Goal: Transaction & Acquisition: Purchase product/service

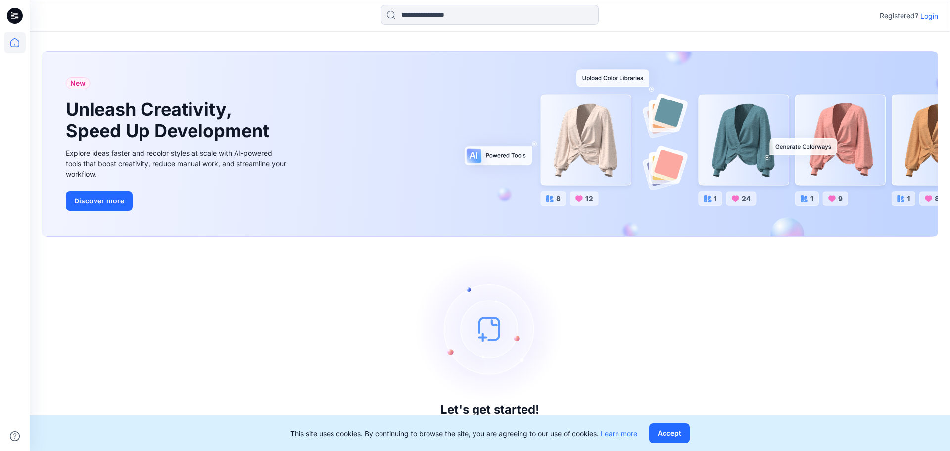
click at [932, 15] on p "Login" at bounding box center [929, 16] width 18 height 10
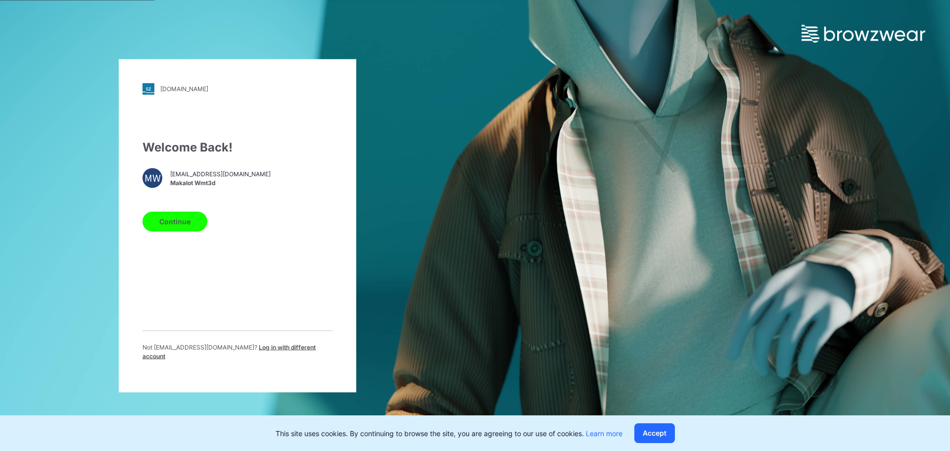
click at [172, 226] on button "Continue" at bounding box center [174, 221] width 65 height 20
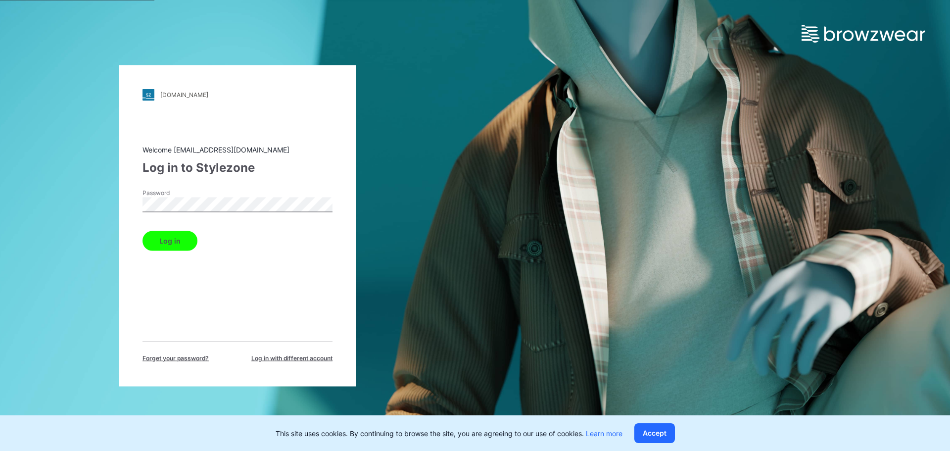
click at [178, 243] on button "Log in" at bounding box center [169, 240] width 55 height 20
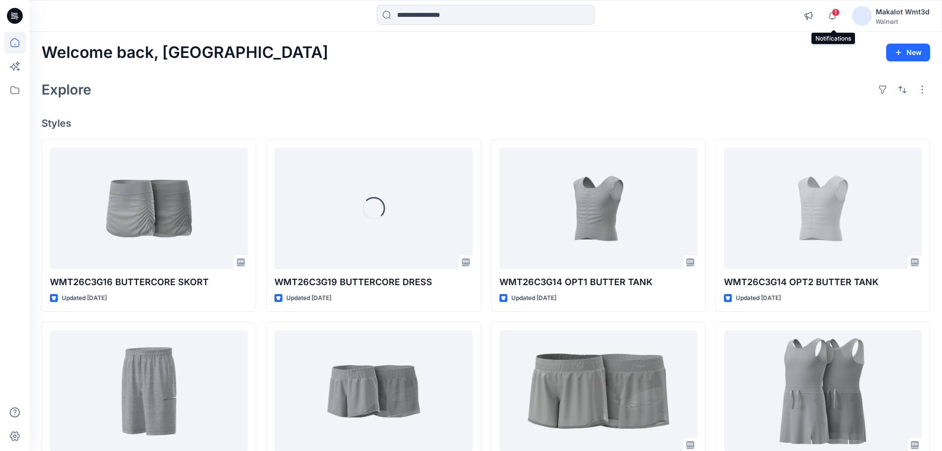
click at [838, 15] on span "1" at bounding box center [836, 12] width 8 height 8
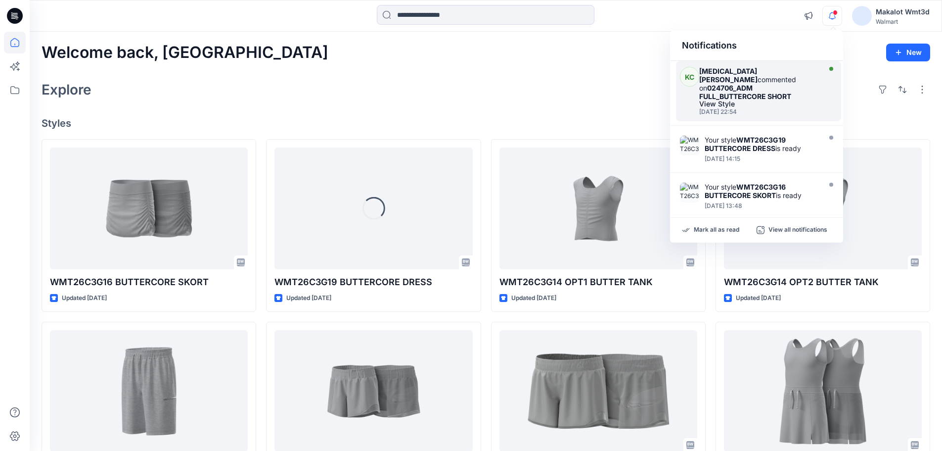
click at [754, 84] on strong "024706_ADM FULL_BUTTERCORE SHORT" at bounding box center [745, 92] width 92 height 17
